Goal: Task Accomplishment & Management: Complete application form

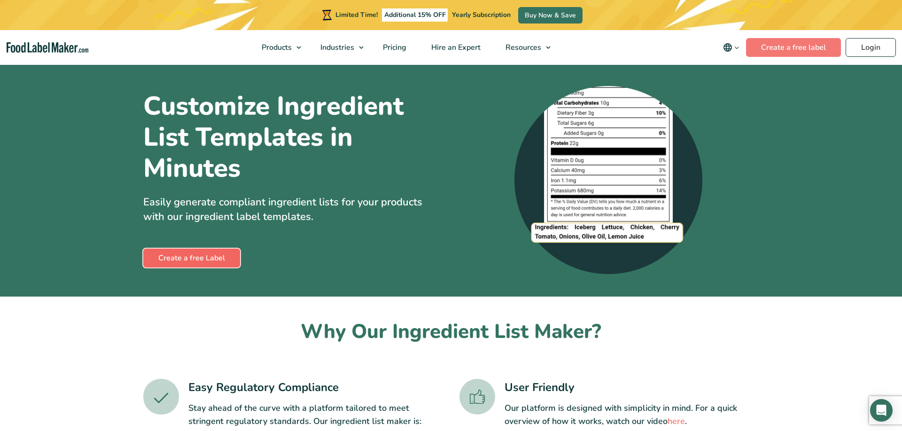
click at [185, 258] on link "Create a free Label" at bounding box center [191, 258] width 97 height 19
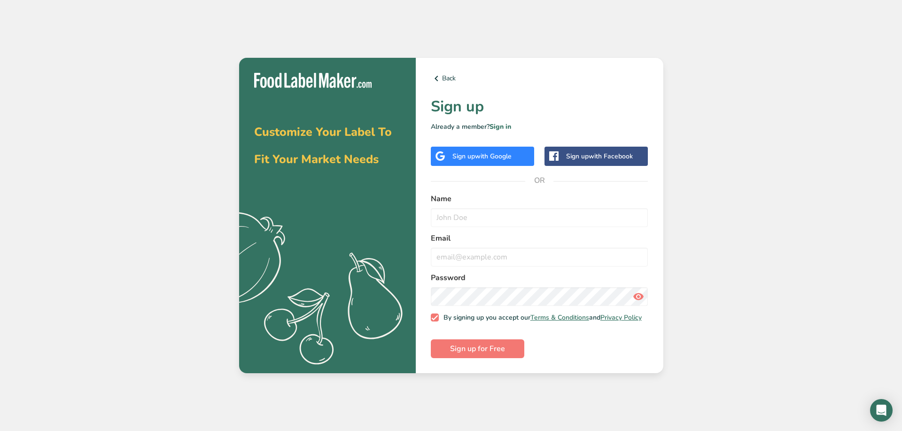
click at [491, 156] on span "with Google" at bounding box center [493, 156] width 37 height 9
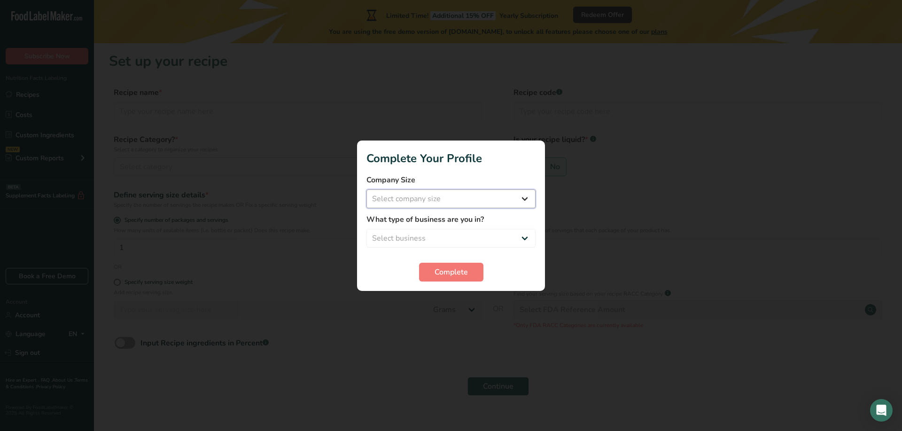
click at [414, 201] on select "Select company size Fewer than 10 Employees 10 to 50 Employees 51 to 500 Employ…" at bounding box center [450, 198] width 169 height 19
select select "2"
click at [366, 189] on select "Select company size Fewer than 10 Employees 10 to 50 Employees 51 to 500 Employ…" at bounding box center [450, 198] width 169 height 19
click at [430, 238] on select "Select business Packaged Food Manufacturer Restaurant & Cafe Bakery Meal Plans …" at bounding box center [450, 238] width 169 height 19
select select "2"
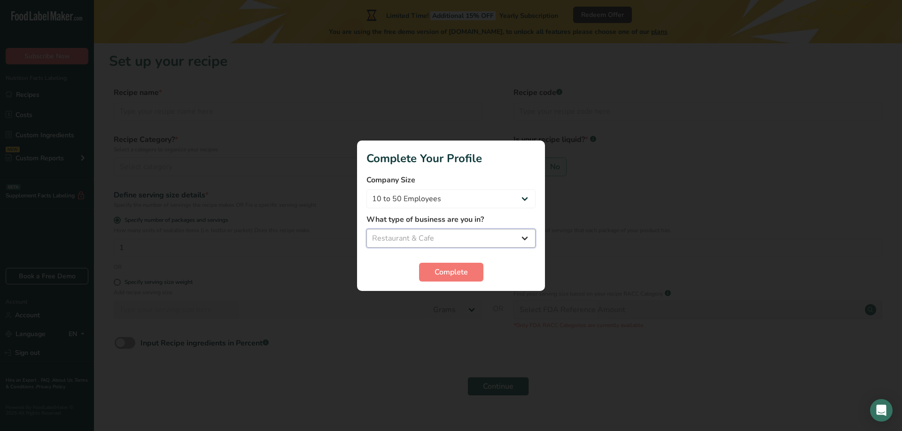
click at [366, 229] on select "Select business Packaged Food Manufacturer Restaurant & Cafe Bakery Meal Plans …" at bounding box center [450, 238] width 169 height 19
click at [450, 274] on span "Complete" at bounding box center [451, 271] width 33 height 11
